Goal: Task Accomplishment & Management: Manage account settings

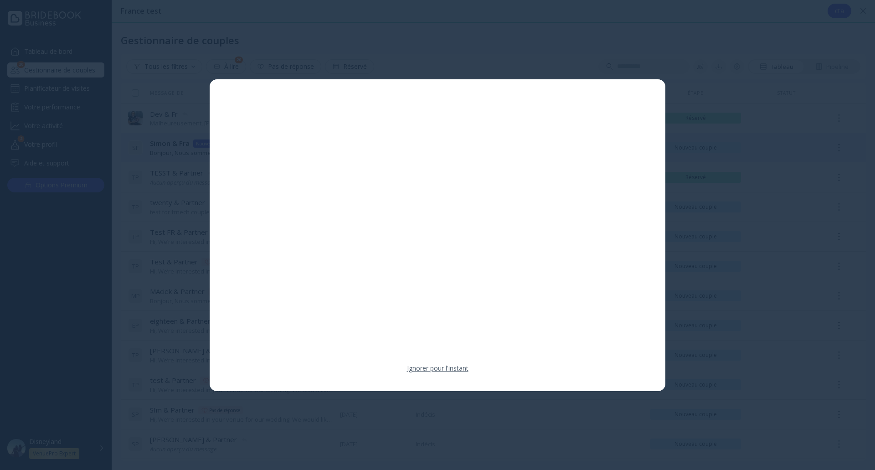
click at [436, 368] on link "Ignorer pour l'instant" at bounding box center [438, 368] width 62 height 9
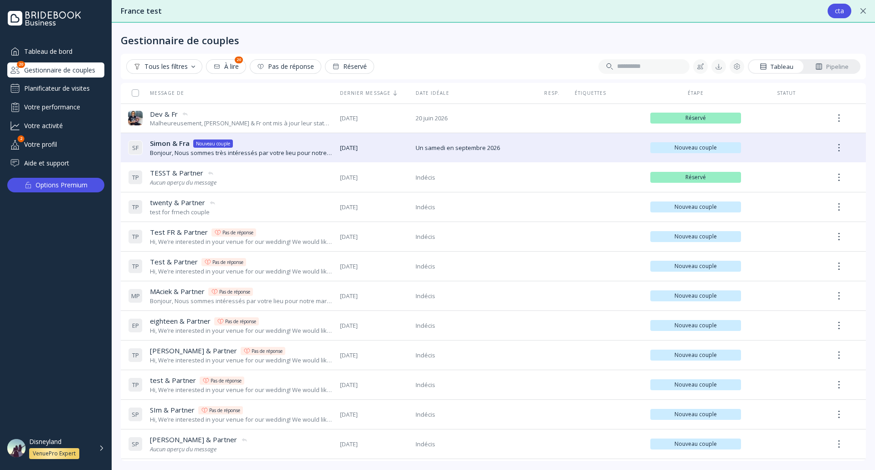
click at [81, 89] on div "Planificateur de visites" at bounding box center [55, 88] width 97 height 15
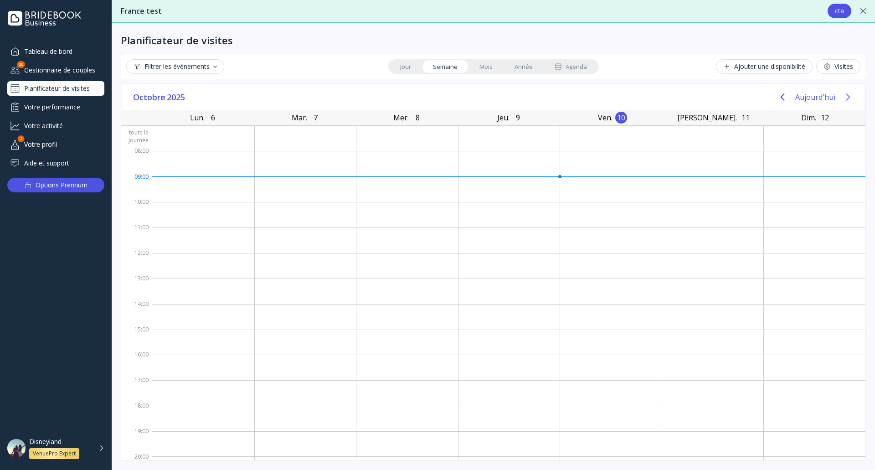
click at [851, 100] on icon "Next page" at bounding box center [847, 97] width 11 height 11
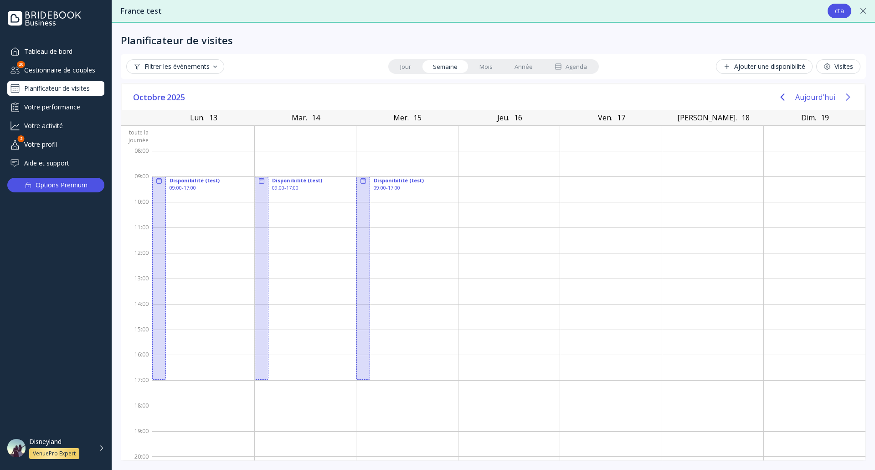
click at [847, 96] on icon "Next page" at bounding box center [847, 97] width 11 height 11
click at [778, 96] on icon "Previous page" at bounding box center [782, 97] width 11 height 11
click at [778, 95] on icon "Previous page" at bounding box center [782, 97] width 11 height 11
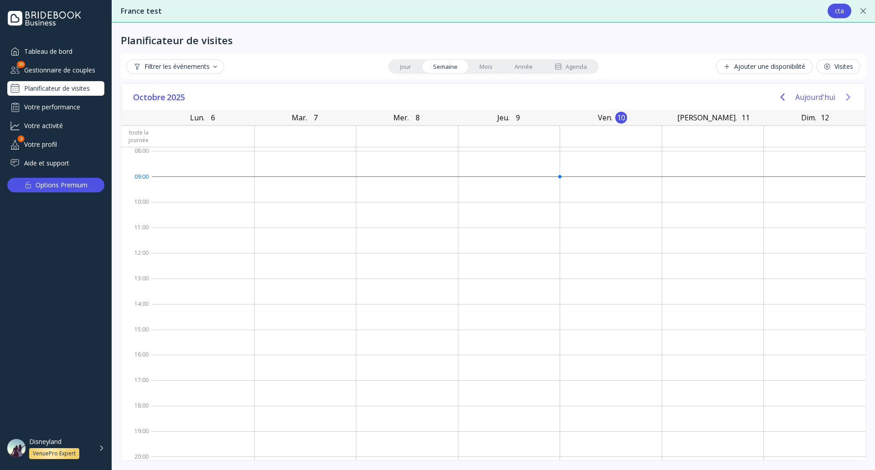
click at [846, 98] on icon "Next page" at bounding box center [847, 97] width 11 height 11
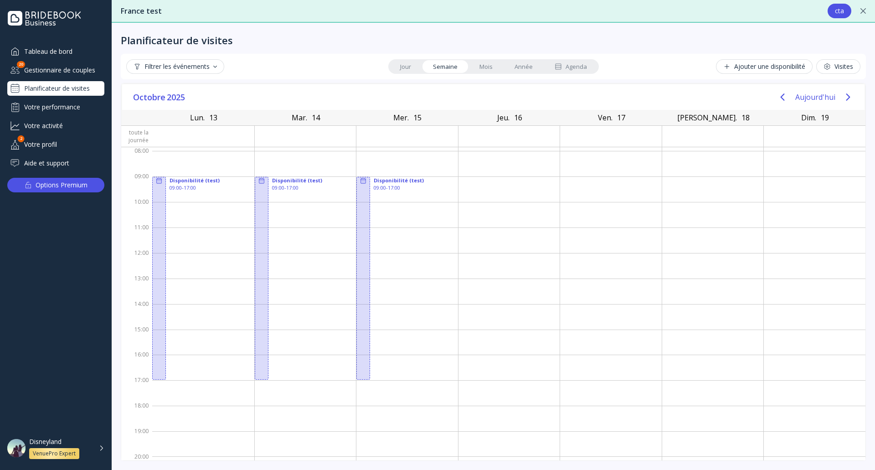
click at [101, 447] on div "Disneyland VenuePro Expert" at bounding box center [66, 447] width 75 height 21
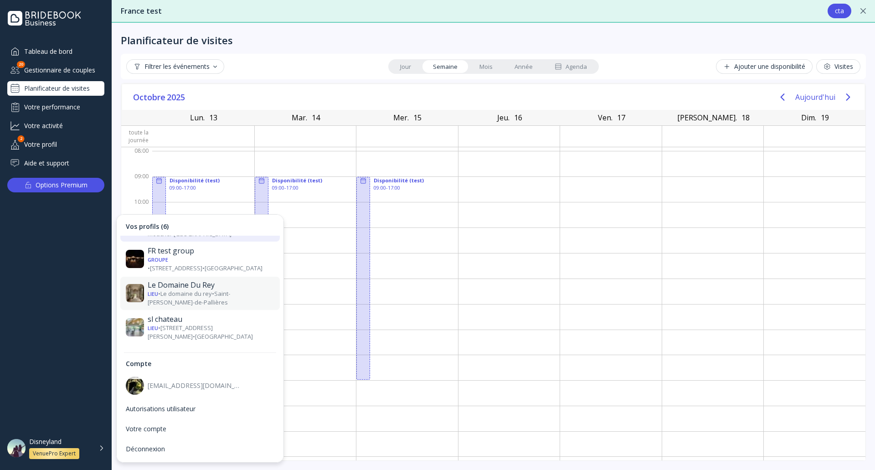
scroll to position [51, 0]
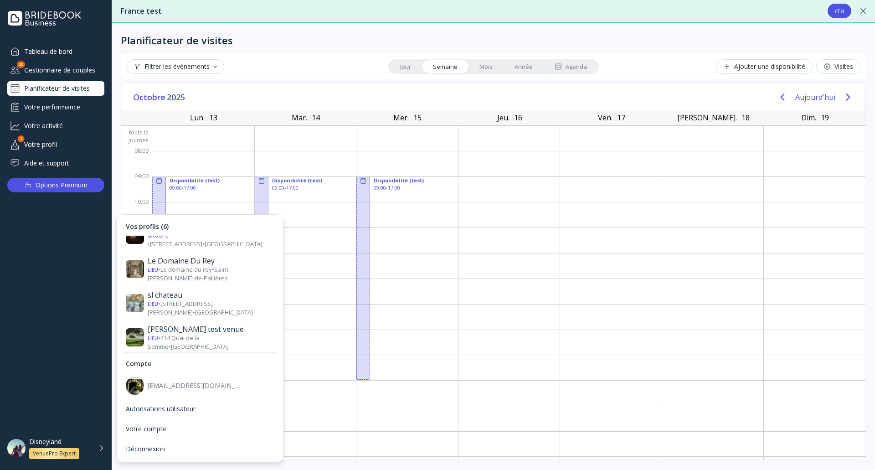
click at [100, 452] on div "Disneyland VenuePro Expert" at bounding box center [66, 447] width 75 height 21
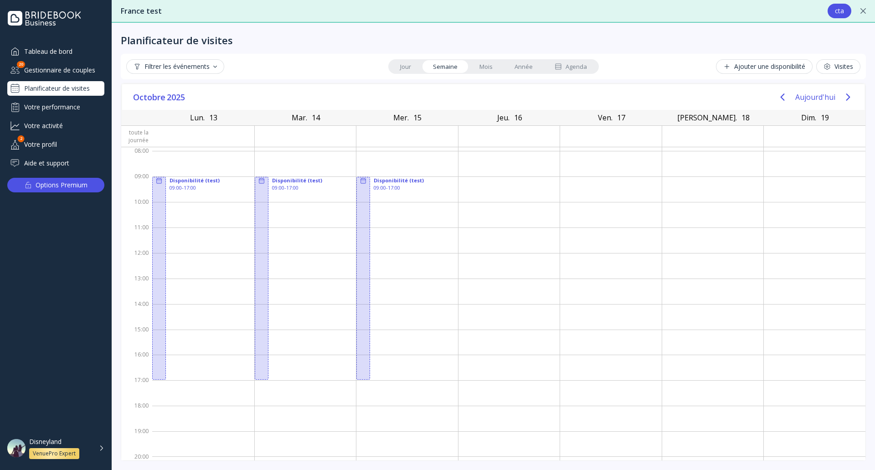
click at [107, 447] on div "Disneyland VenuePro Expert" at bounding box center [56, 447] width 112 height 29
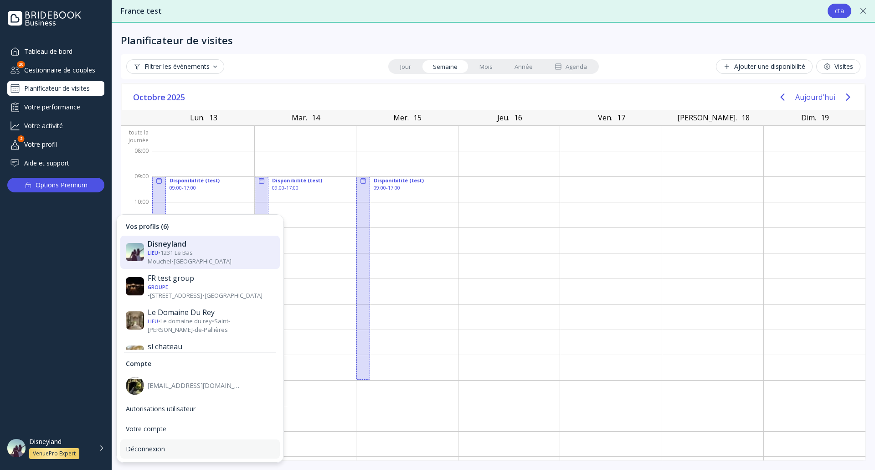
click at [144, 446] on div "Déconnexion" at bounding box center [200, 449] width 149 height 8
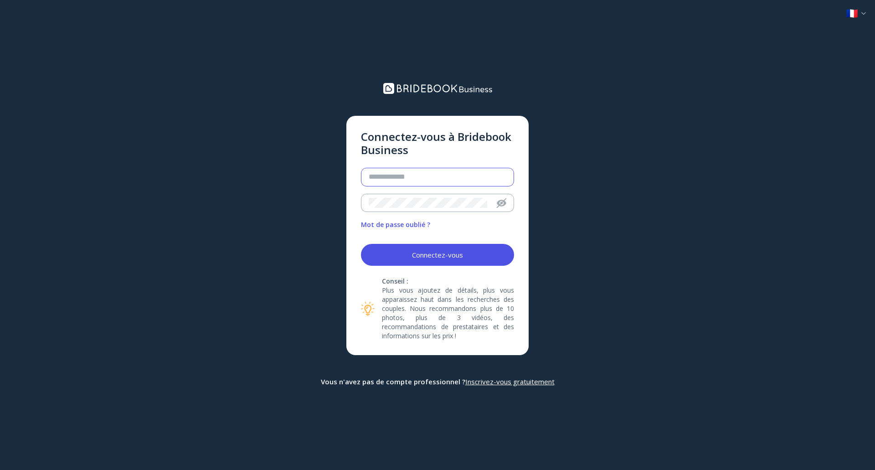
click at [408, 182] on input "email" at bounding box center [438, 177] width 138 height 10
type input "**********"
click at [468, 257] on button "Connectez-vous" at bounding box center [437, 255] width 153 height 22
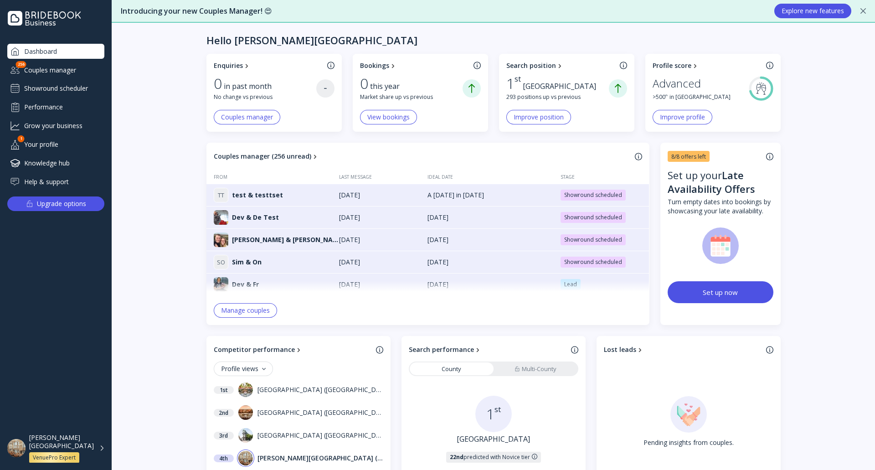
click at [74, 85] on div "Showround scheduler" at bounding box center [55, 88] width 97 height 15
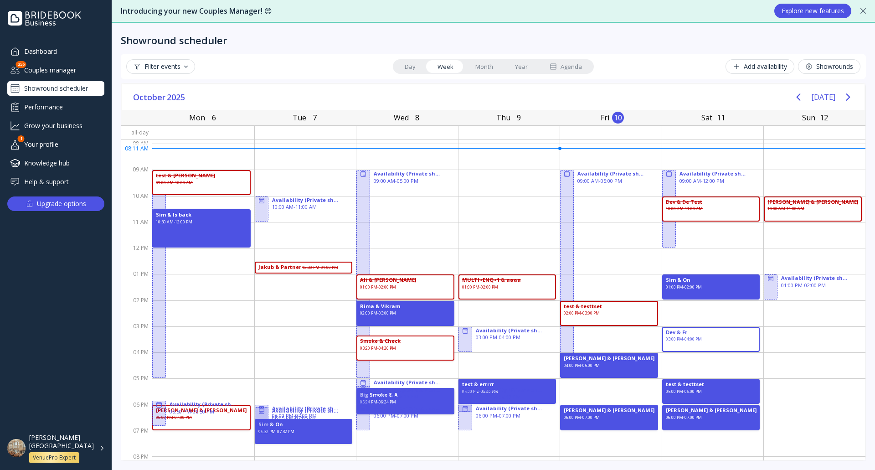
click at [102, 444] on div "[PERSON_NAME][GEOGRAPHIC_DATA] VenuePro Expert" at bounding box center [67, 448] width 76 height 30
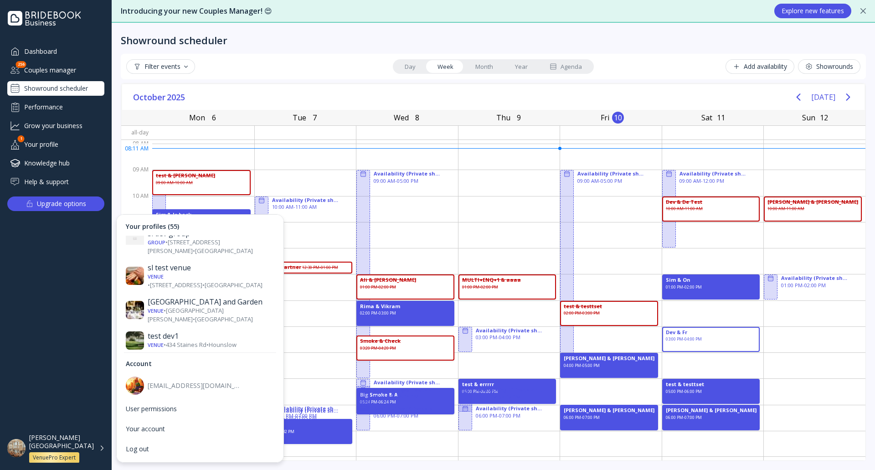
scroll to position [1409, 0]
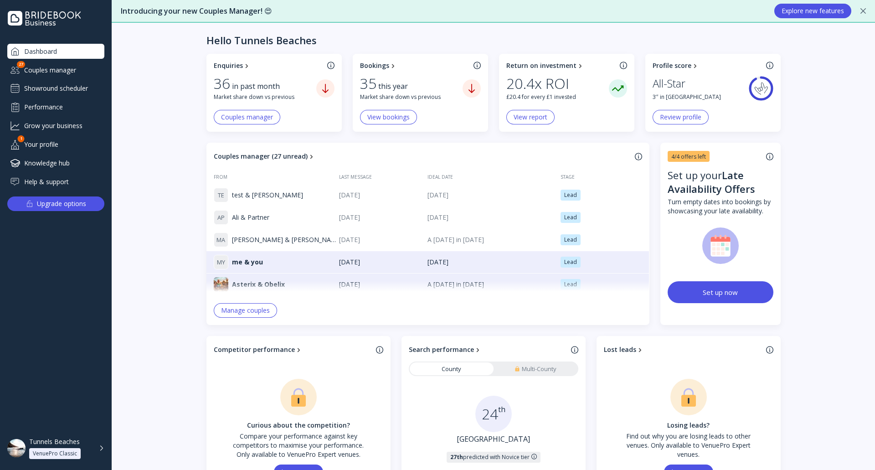
click at [92, 449] on div "Tunnels Beaches VenuePro Classic" at bounding box center [61, 447] width 64 height 21
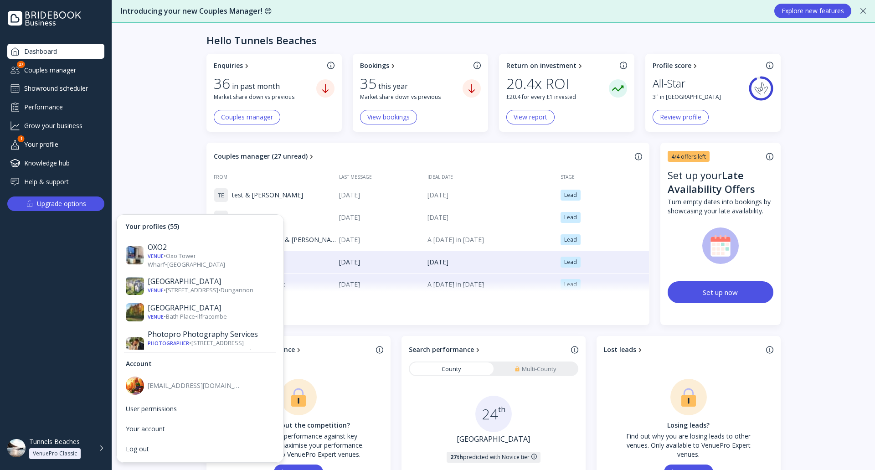
scroll to position [1035, 0]
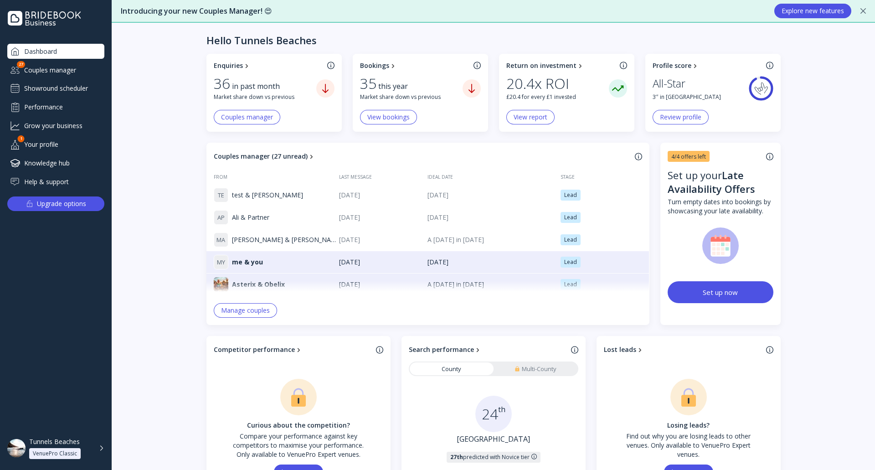
click at [177, 161] on div "Enquiries 36 in past month Market share down vs previous Couples manager Bookin…" at bounding box center [493, 395] width 763 height 683
